Goal: Task Accomplishment & Management: Use online tool/utility

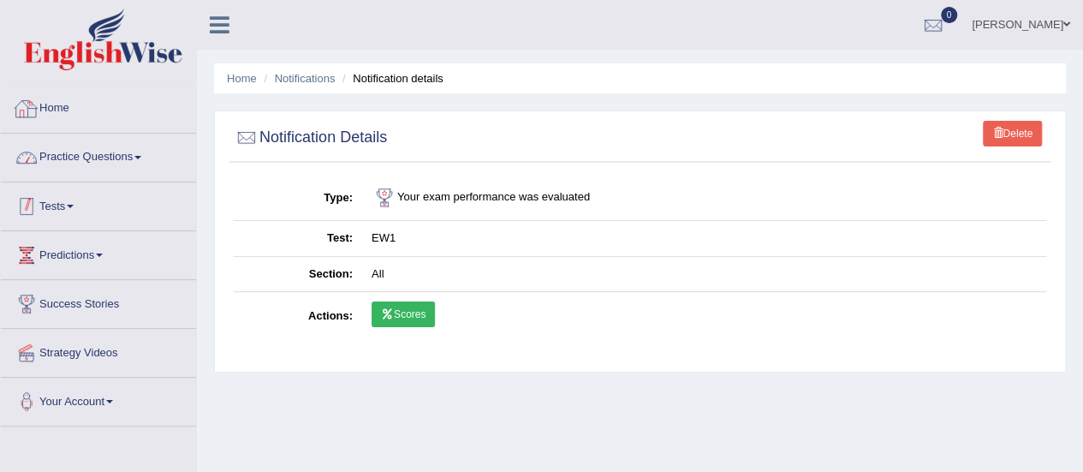
click at [105, 157] on link "Practice Questions" at bounding box center [98, 155] width 195 height 43
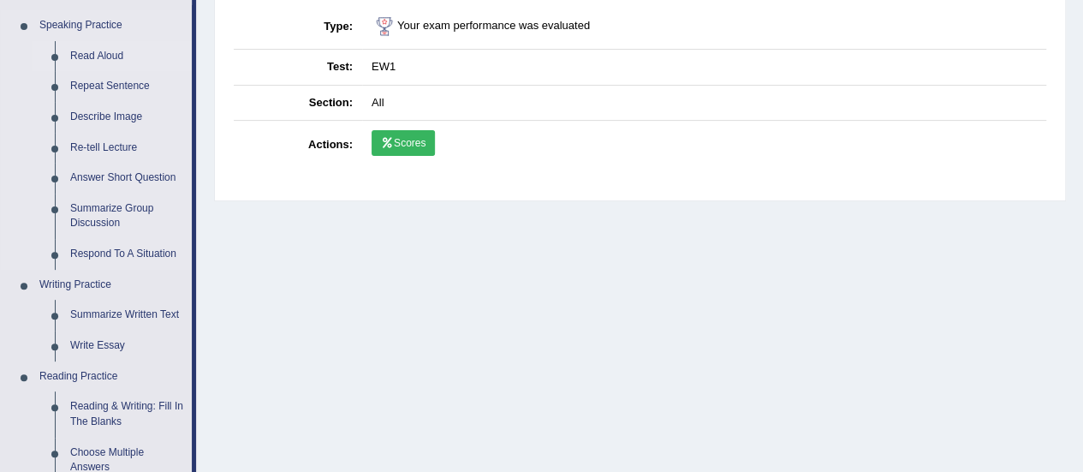
scroll to position [257, 0]
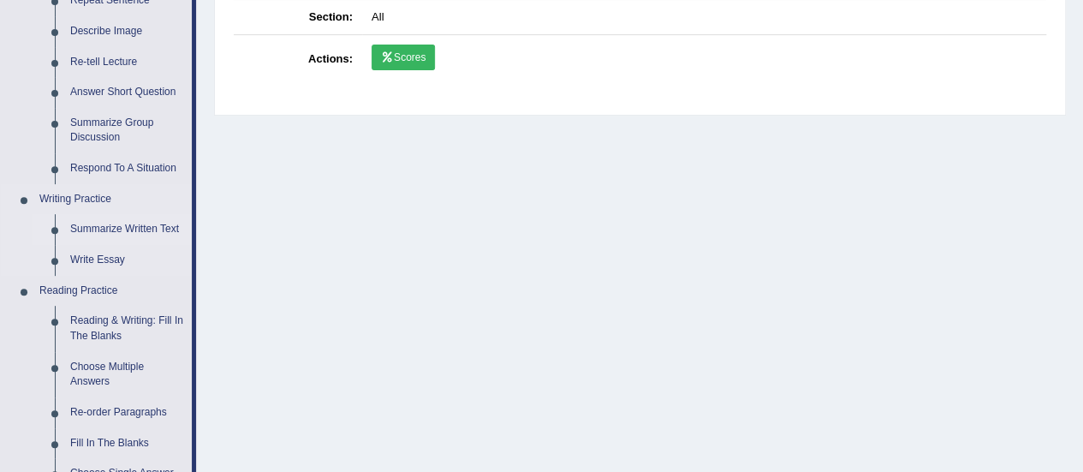
click at [114, 232] on link "Summarize Written Text" at bounding box center [126, 229] width 129 height 31
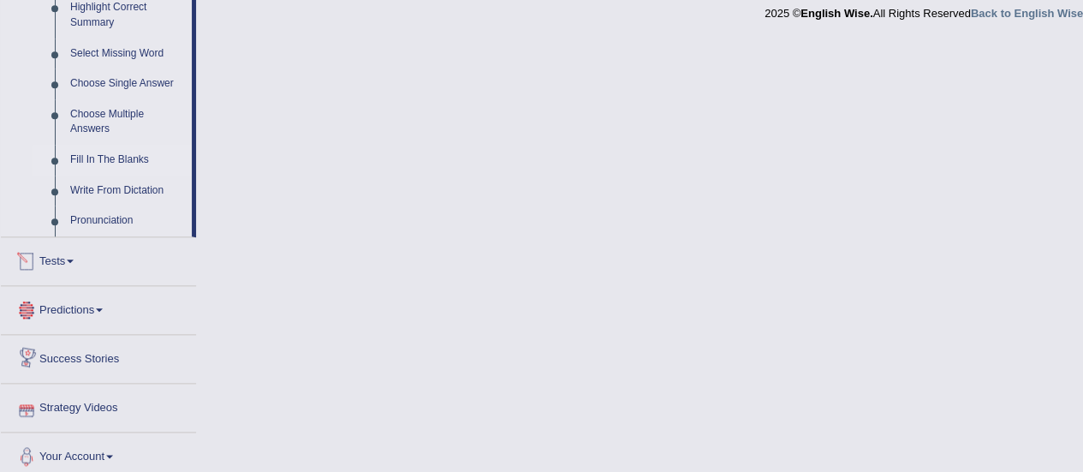
scroll to position [866, 0]
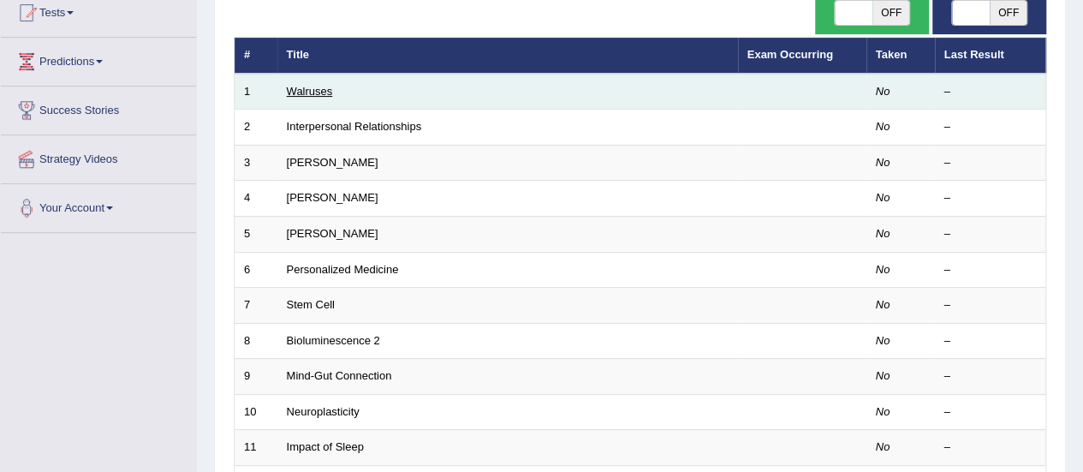
click at [318, 92] on link "Walruses" at bounding box center [310, 91] width 46 height 13
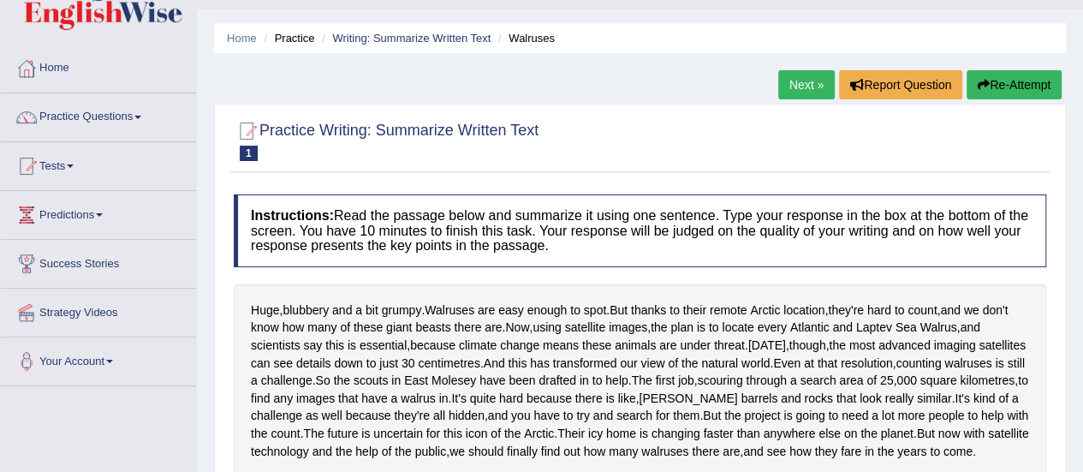
scroll to position [34, 0]
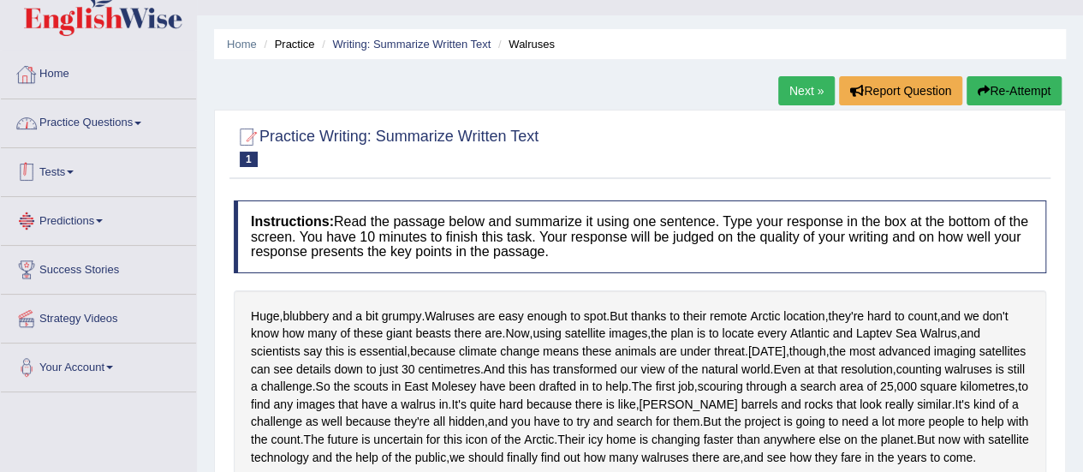
click at [48, 74] on link "Home" at bounding box center [98, 71] width 195 height 43
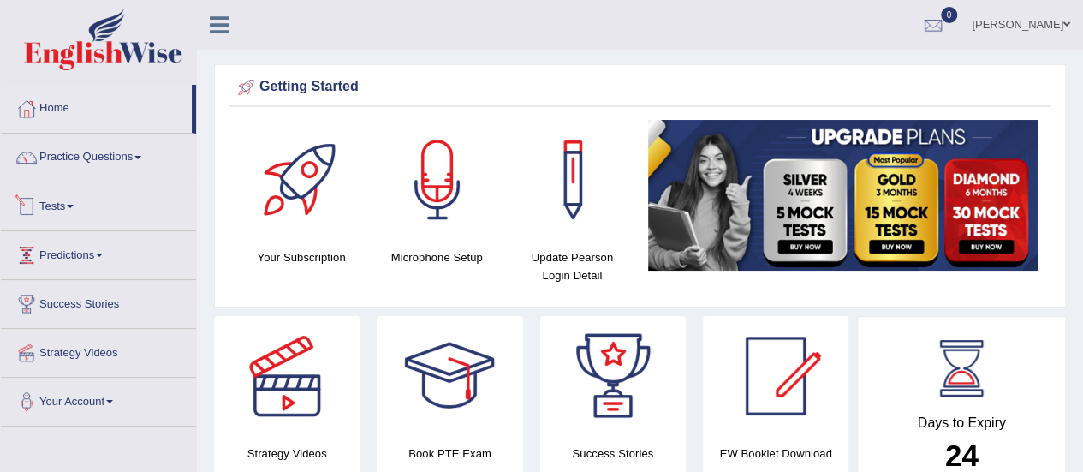
click at [74, 205] on span at bounding box center [70, 206] width 7 height 3
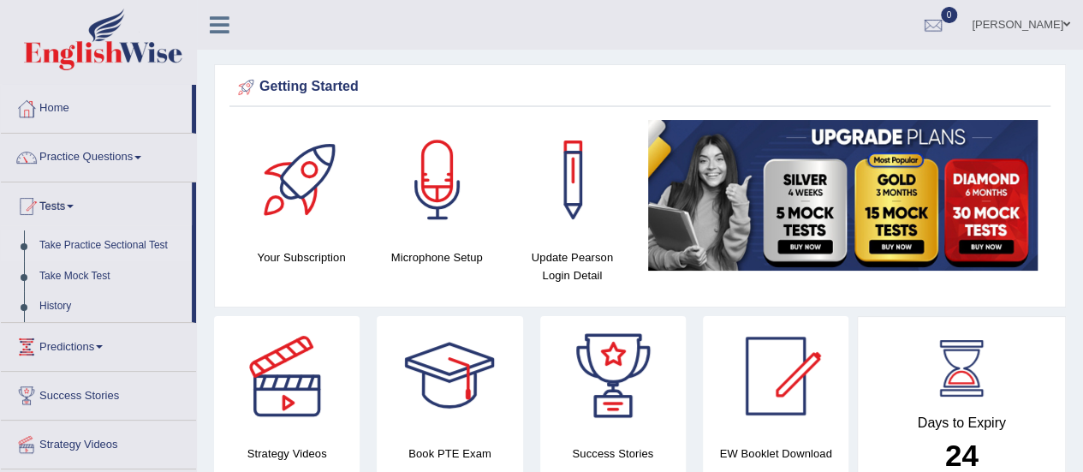
click at [107, 249] on link "Take Practice Sectional Test" at bounding box center [112, 245] width 160 height 31
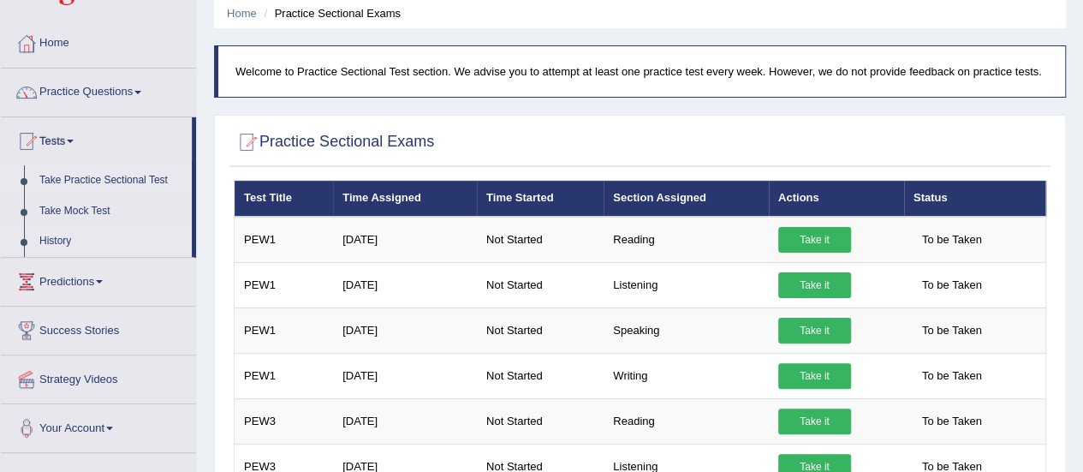
scroll to position [86, 0]
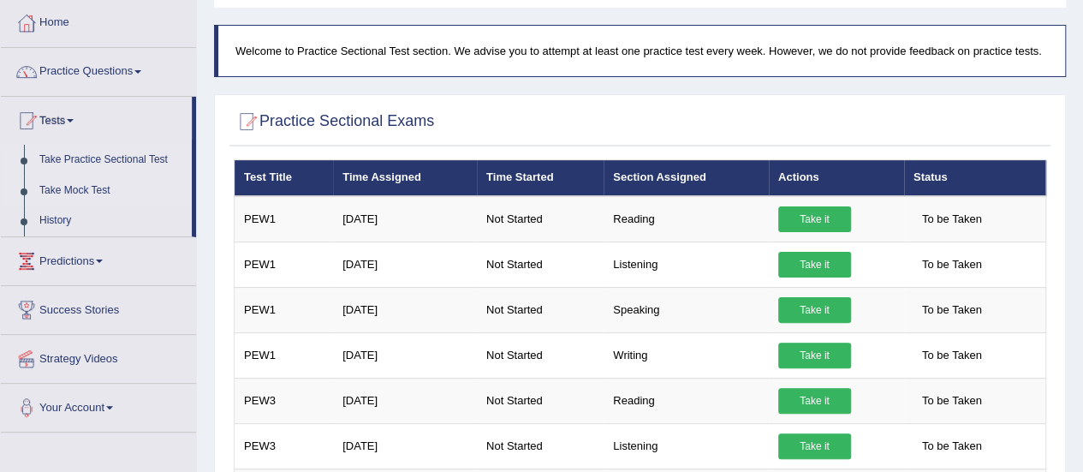
click at [77, 184] on link "Take Mock Test" at bounding box center [112, 190] width 160 height 31
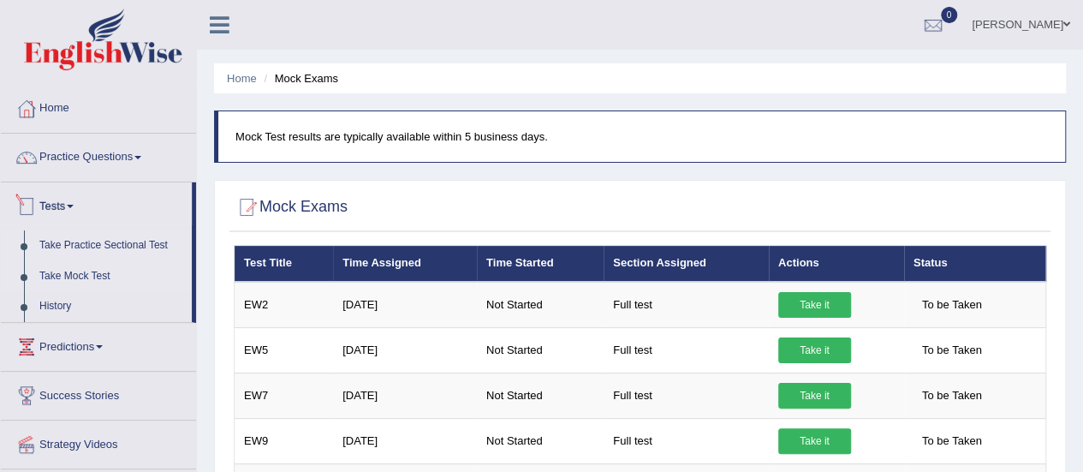
click at [74, 243] on link "Take Practice Sectional Test" at bounding box center [112, 245] width 160 height 31
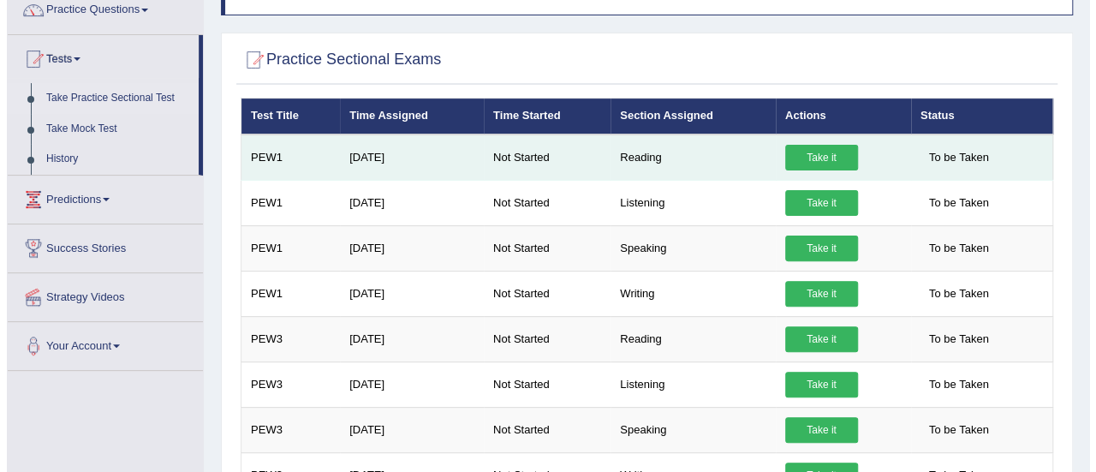
scroll to position [171, 0]
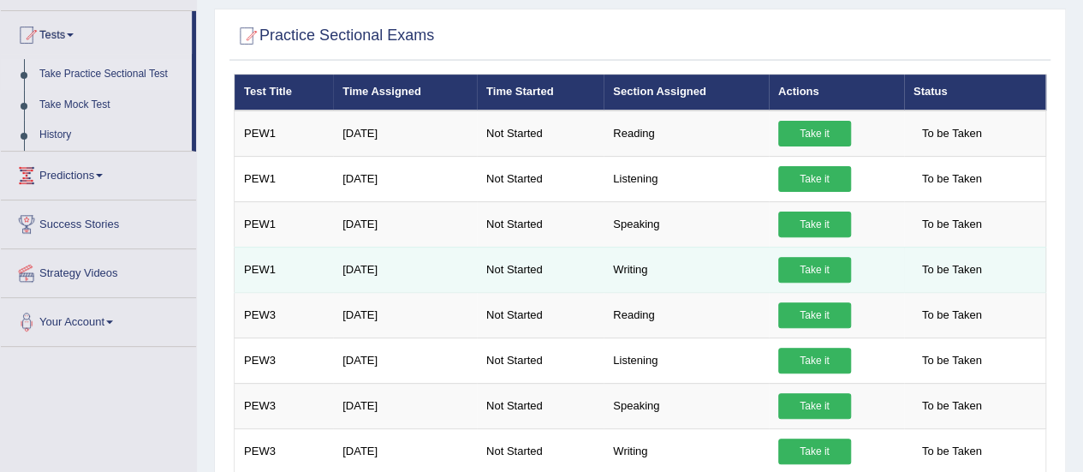
click at [811, 264] on link "Take it" at bounding box center [814, 270] width 73 height 26
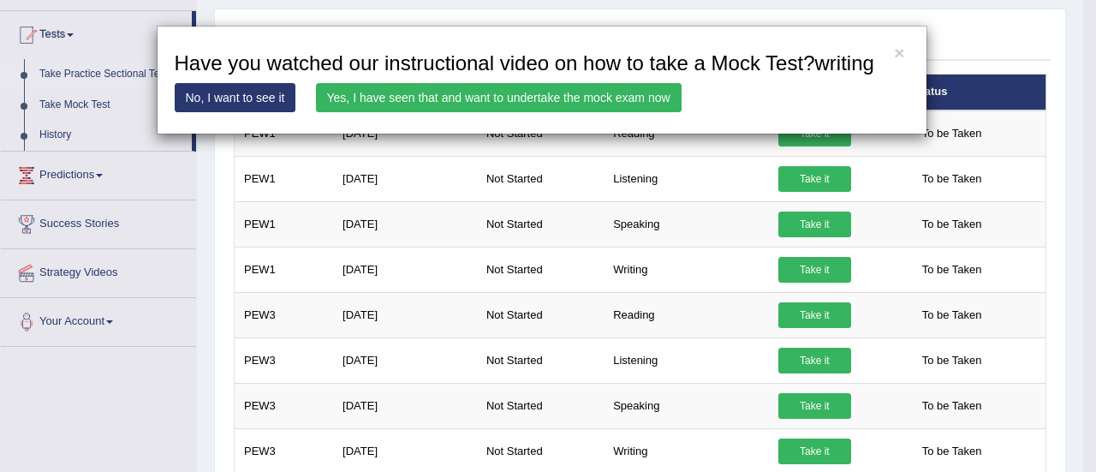
click at [536, 104] on link "Yes, I have seen that and want to undertake the mock exam now" at bounding box center [498, 97] width 365 height 29
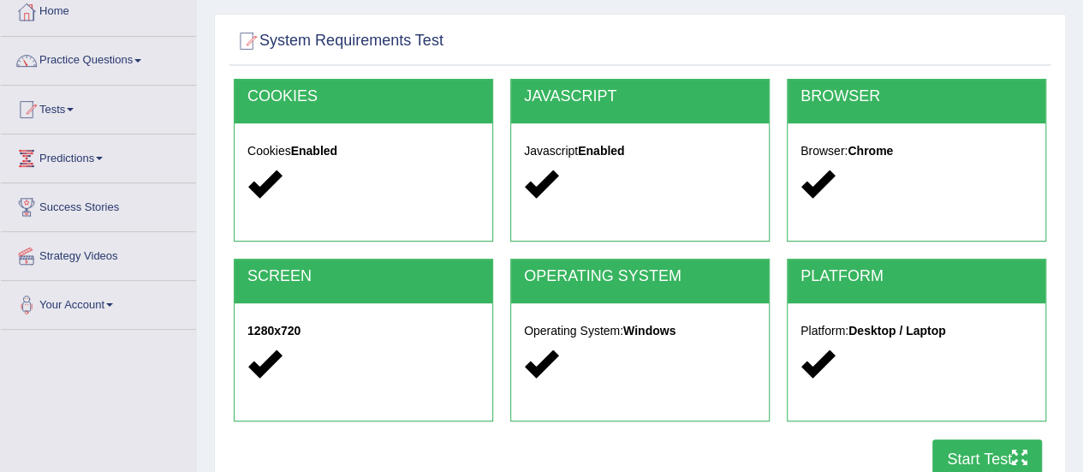
scroll to position [257, 0]
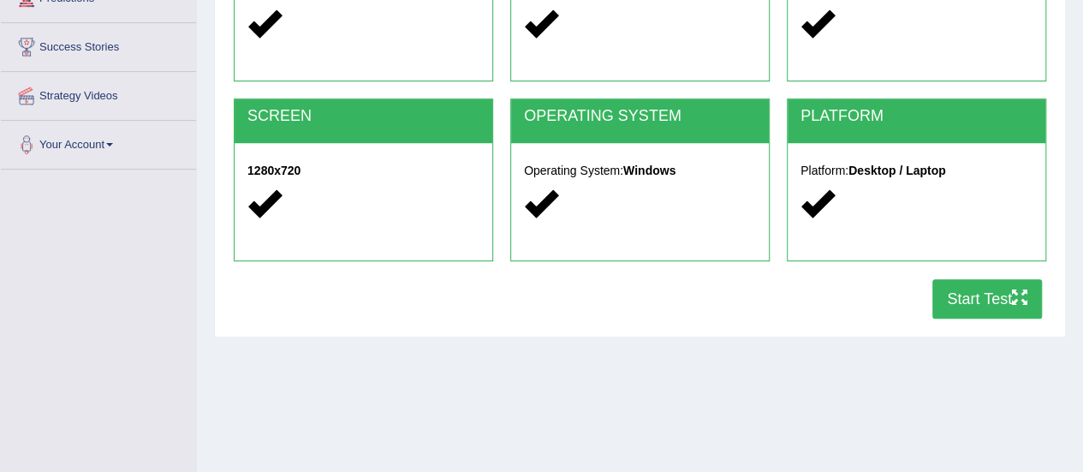
click at [962, 294] on button "Start Test" at bounding box center [987, 298] width 110 height 39
